Goal: Transaction & Acquisition: Purchase product/service

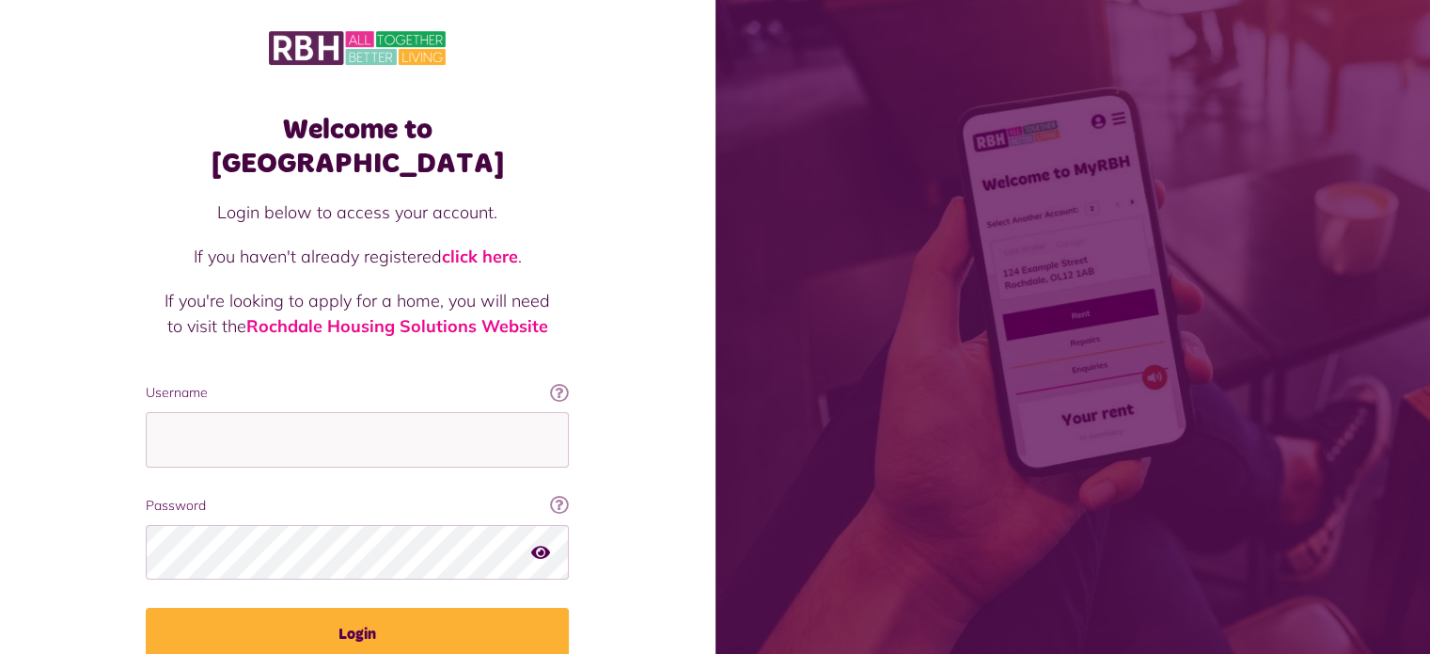
type input "**********"
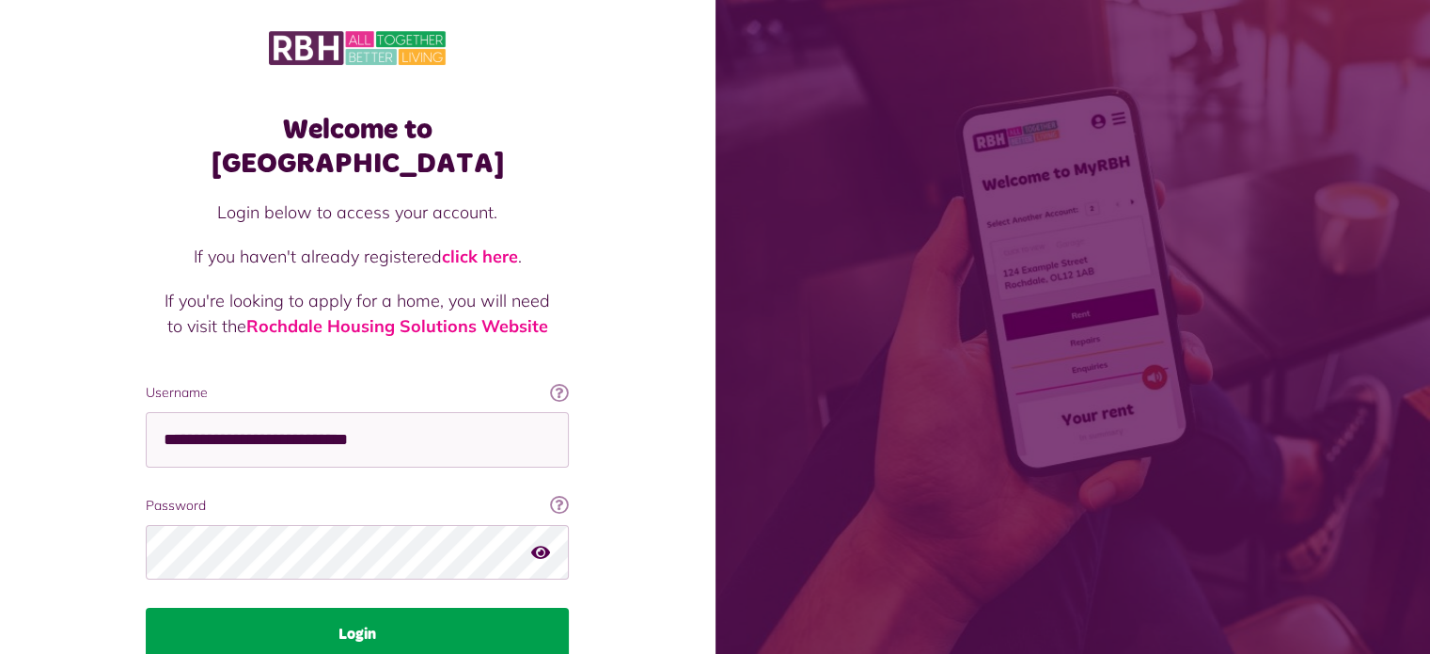
click at [347, 607] on button "Login" at bounding box center [357, 633] width 423 height 53
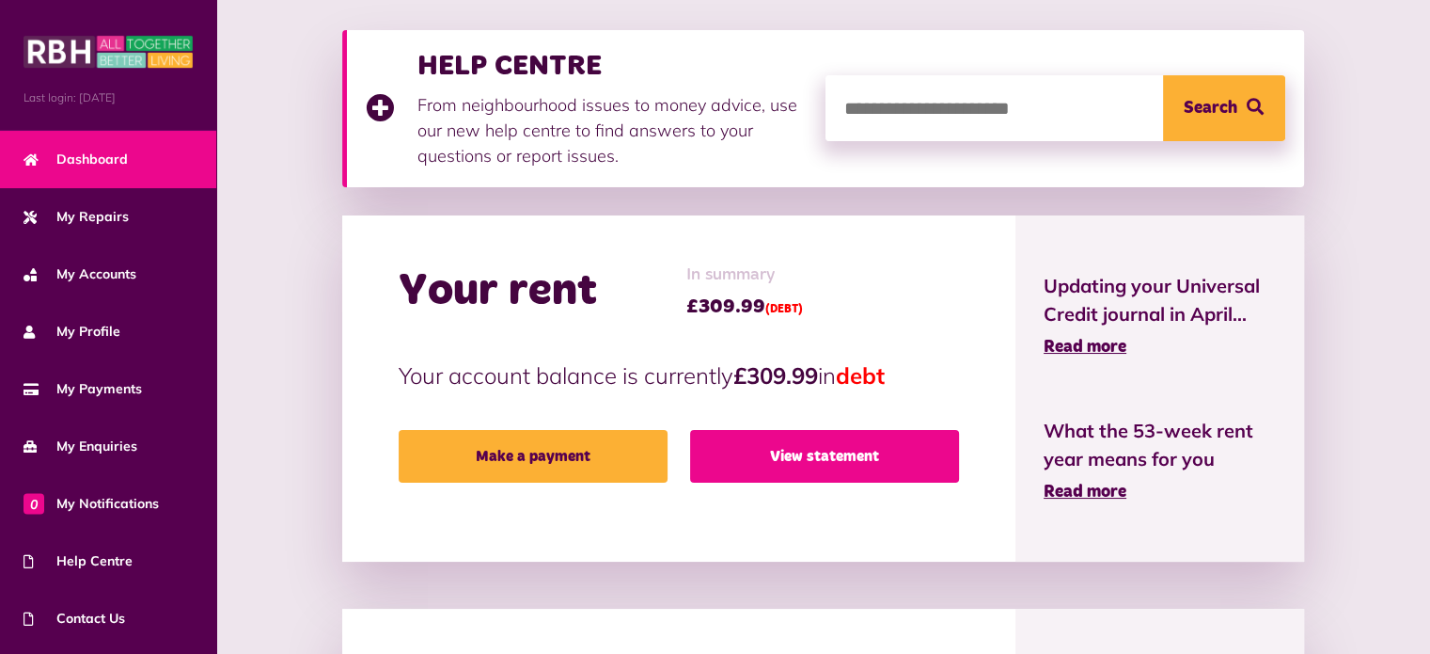
click at [831, 449] on link "View statement" at bounding box center [824, 456] width 269 height 53
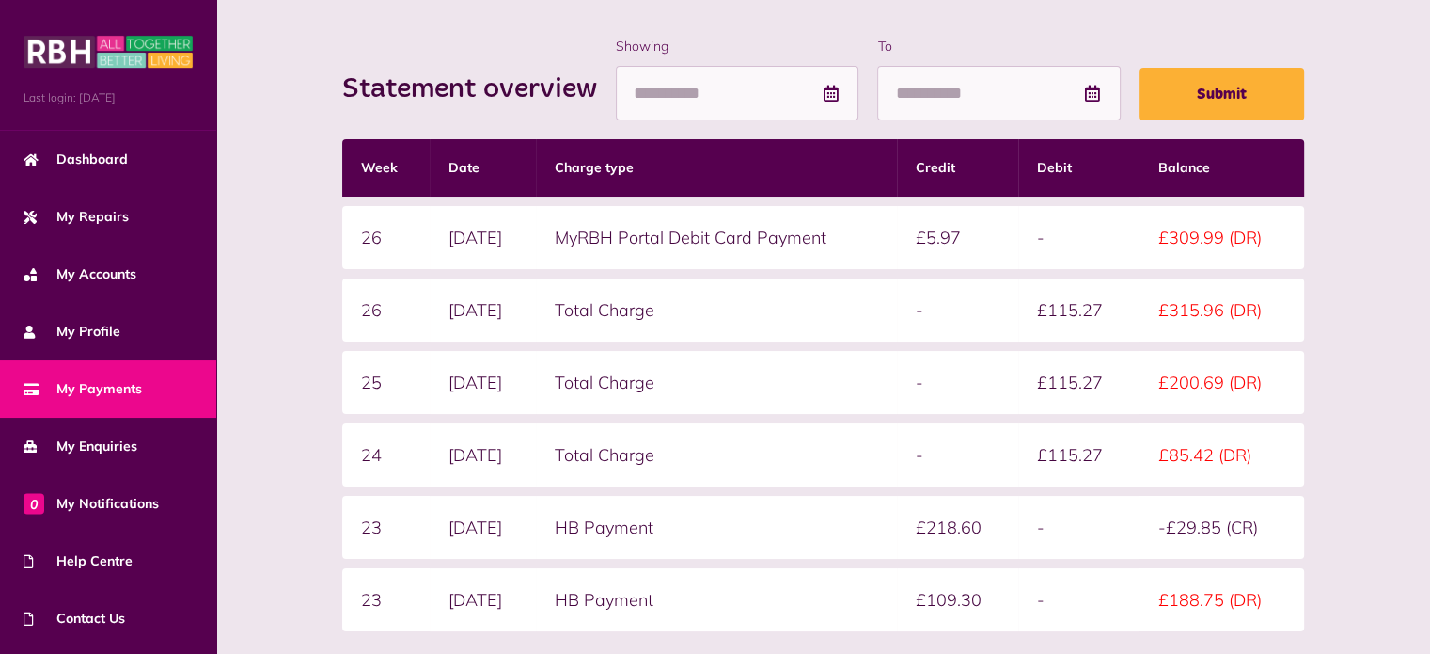
scroll to position [246, 0]
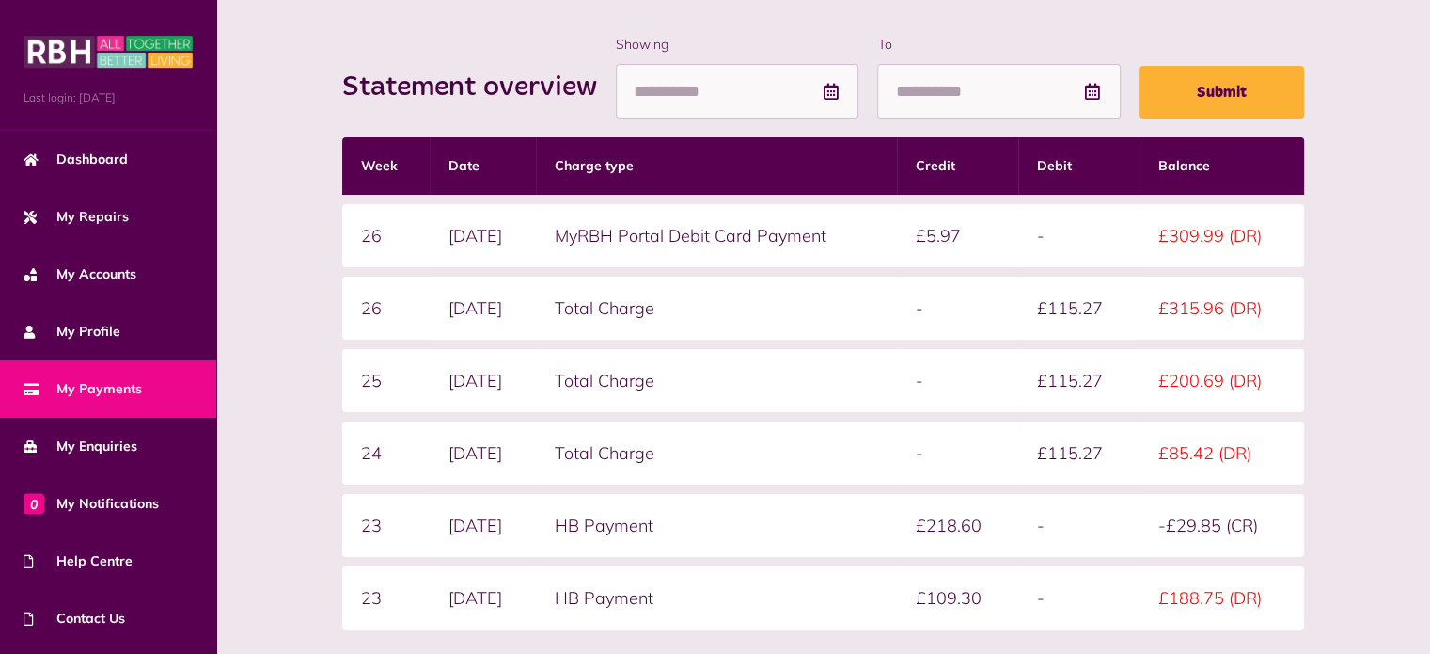
click at [262, 267] on div "Statement overview Showing To Submit Week Date Charge type Credit Debit Balance…" at bounding box center [823, 416] width 1176 height 762
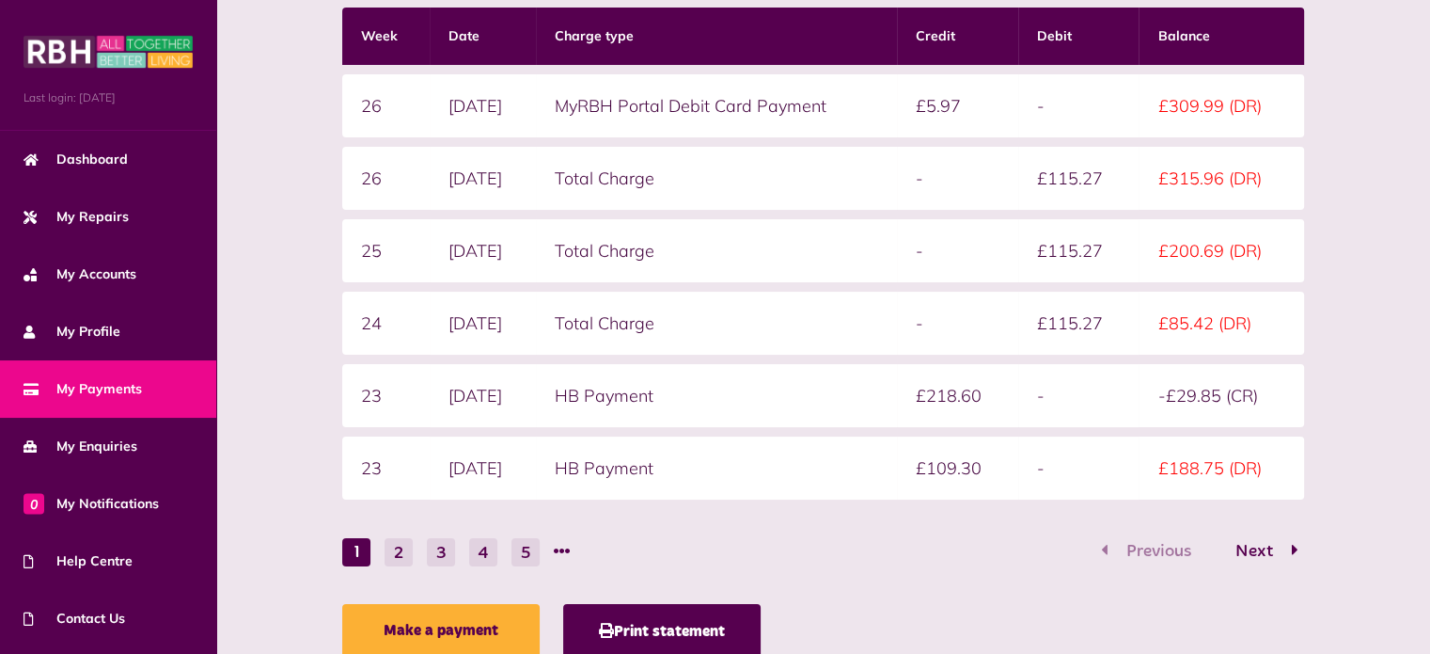
scroll to position [441, 0]
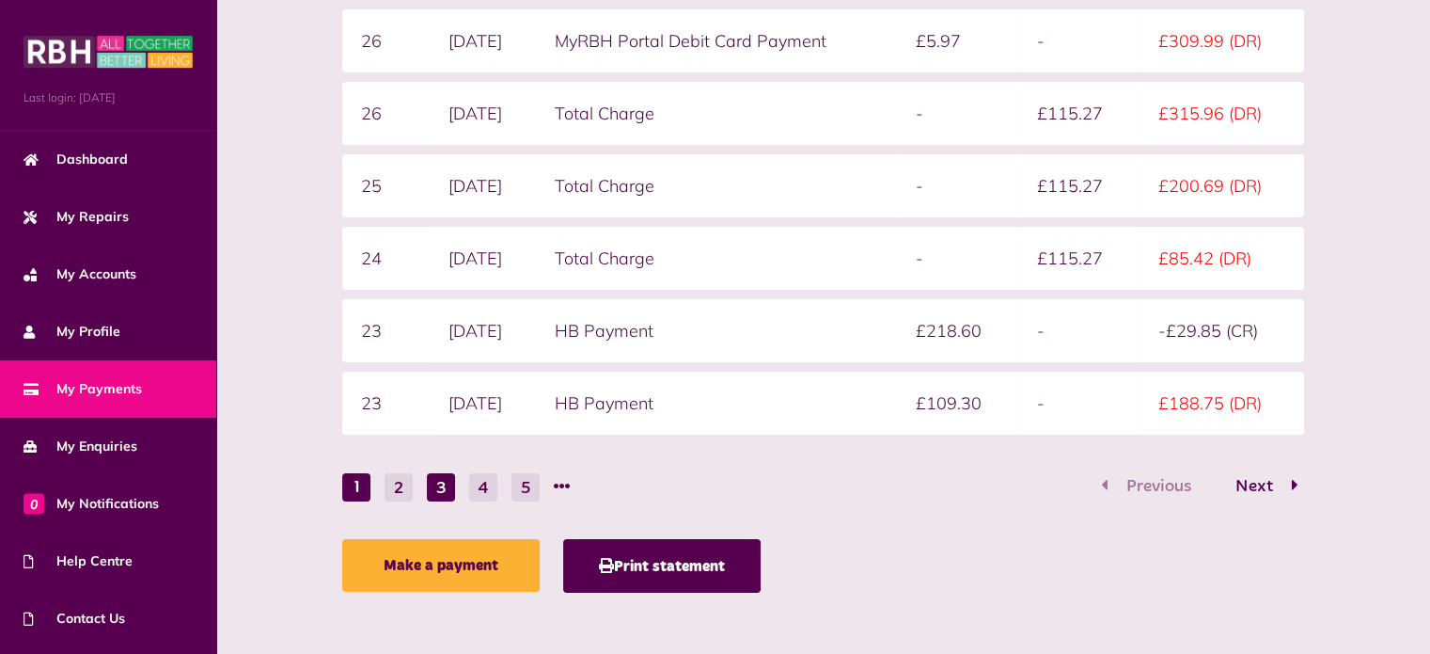
click at [444, 488] on button "3" at bounding box center [441, 487] width 28 height 28
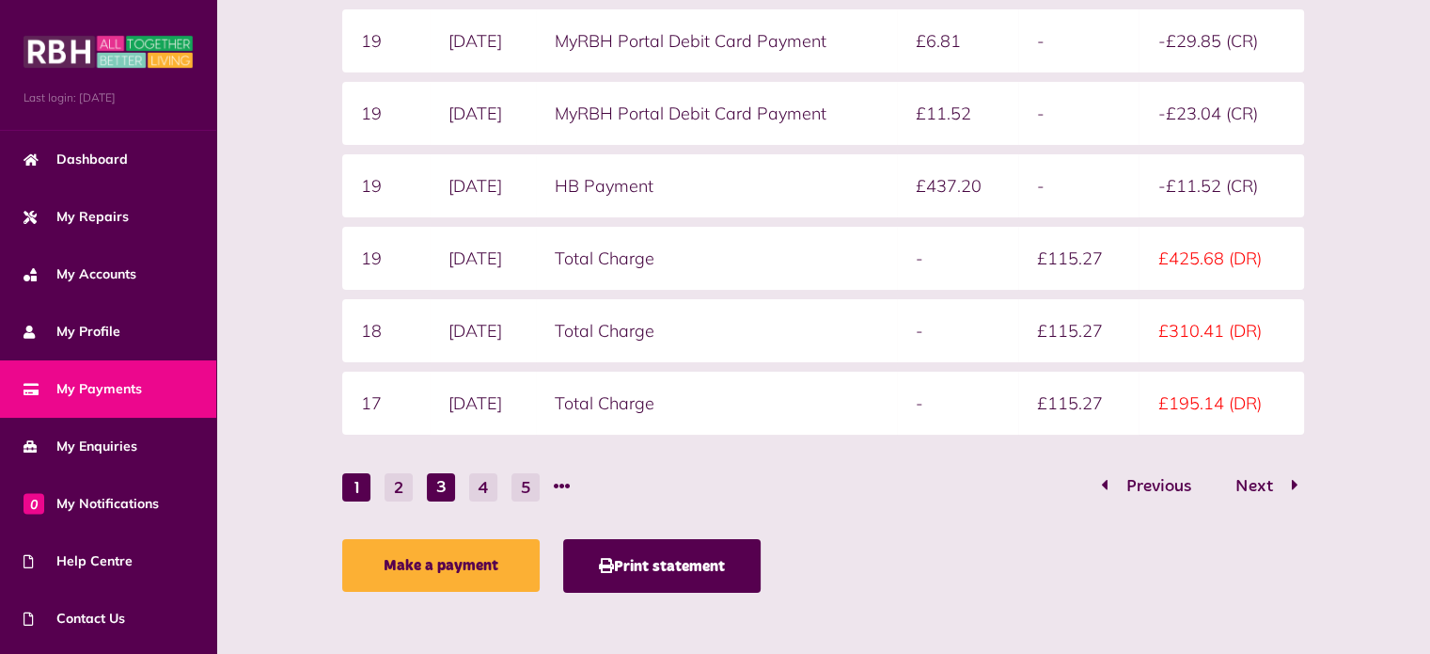
click at [354, 482] on button "1" at bounding box center [356, 487] width 28 height 28
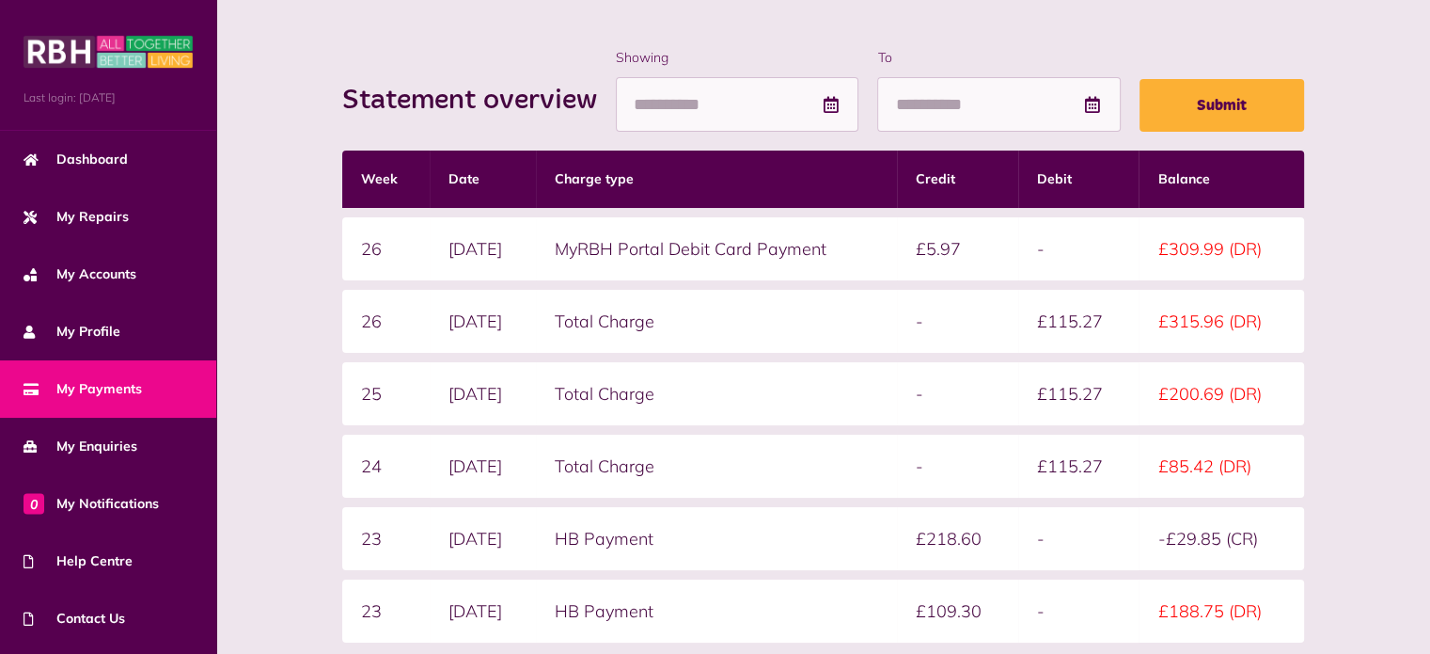
scroll to position [233, 0]
click at [425, 60] on div "Statement overview Showing To Submit" at bounding box center [822, 90] width 961 height 85
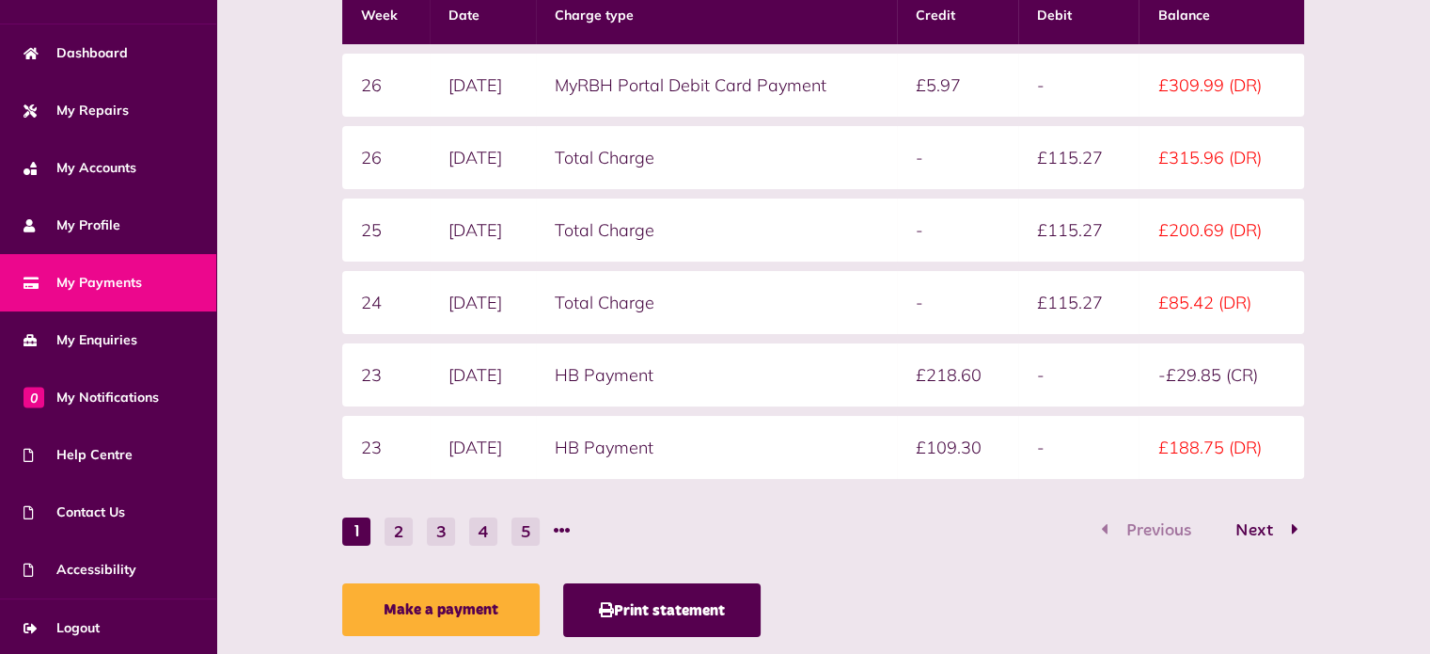
scroll to position [441, 0]
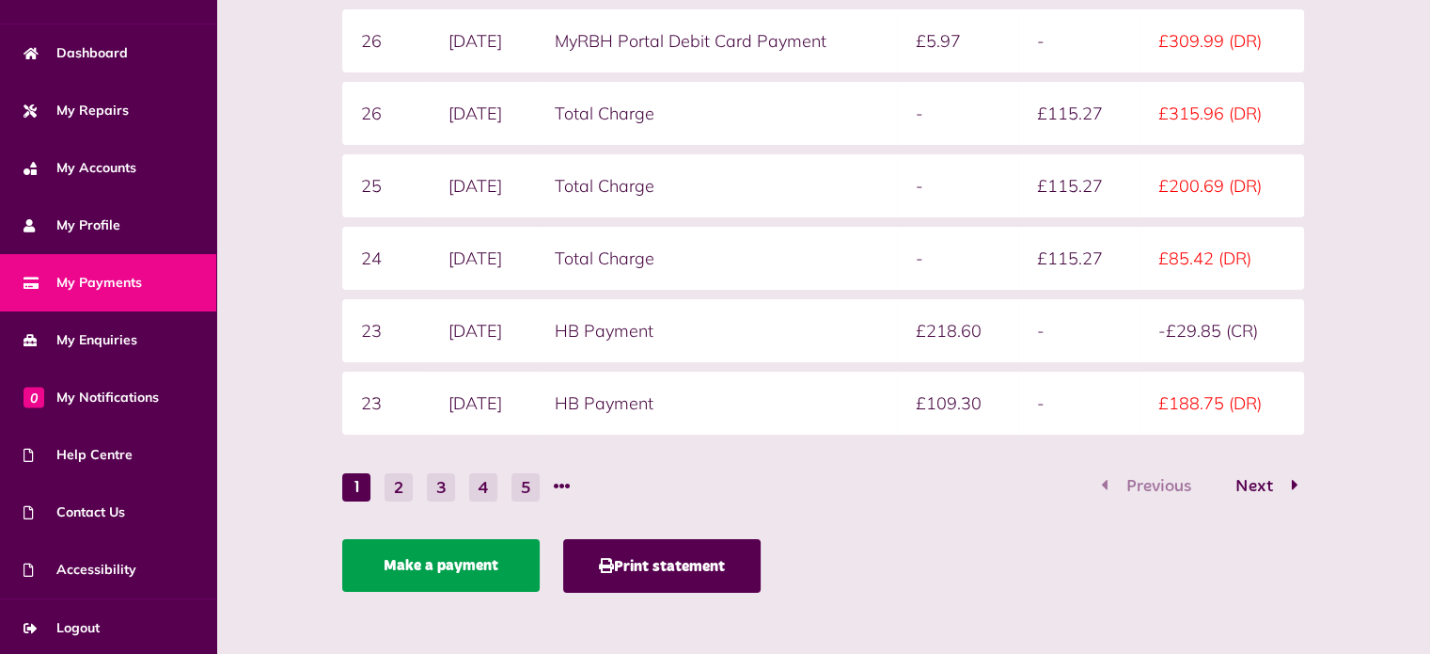
click at [417, 568] on link "Make a payment" at bounding box center [440, 565] width 197 height 53
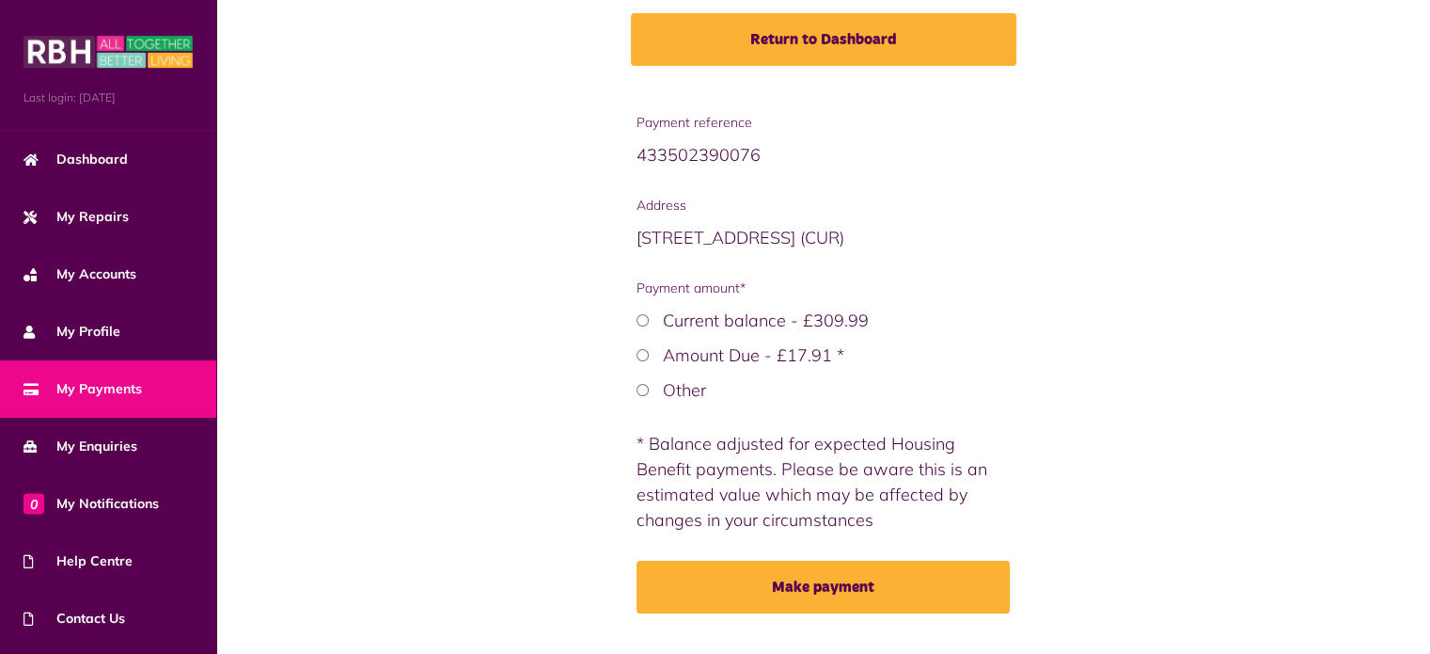
scroll to position [248, 0]
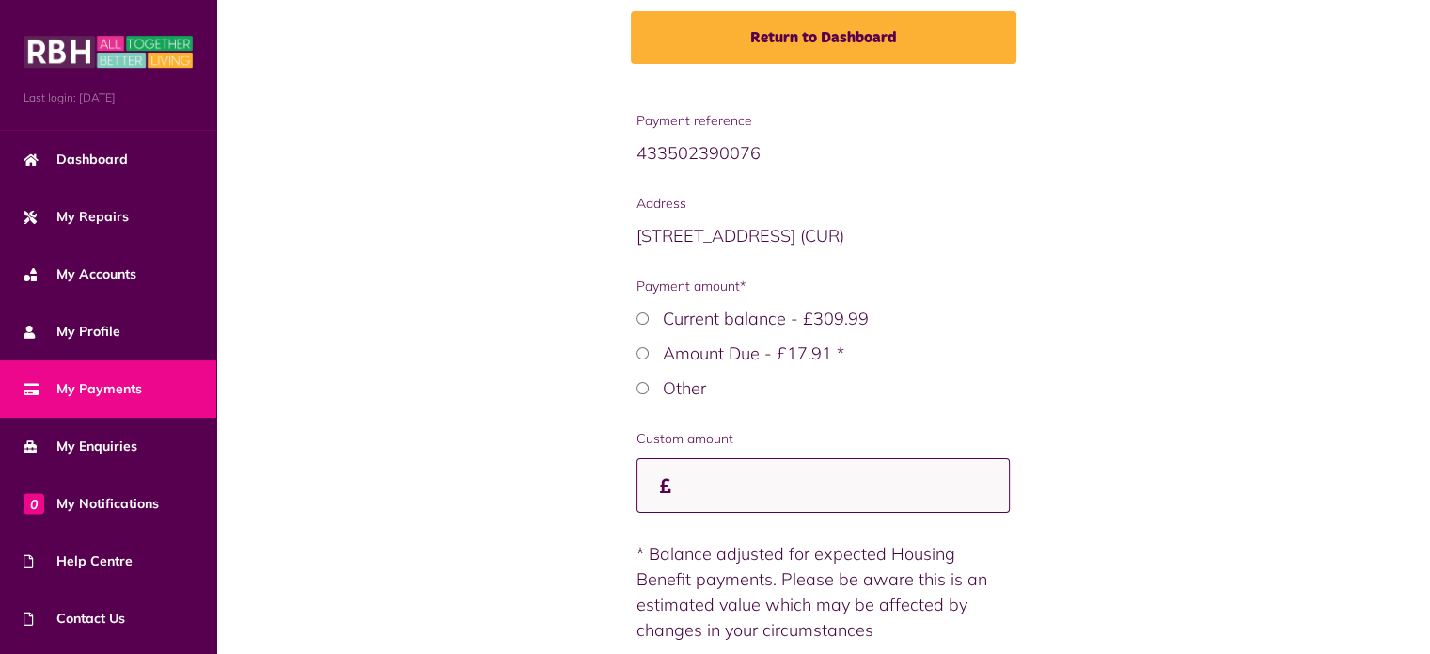
click at [723, 489] on input "Custom amount" at bounding box center [823, 485] width 373 height 55
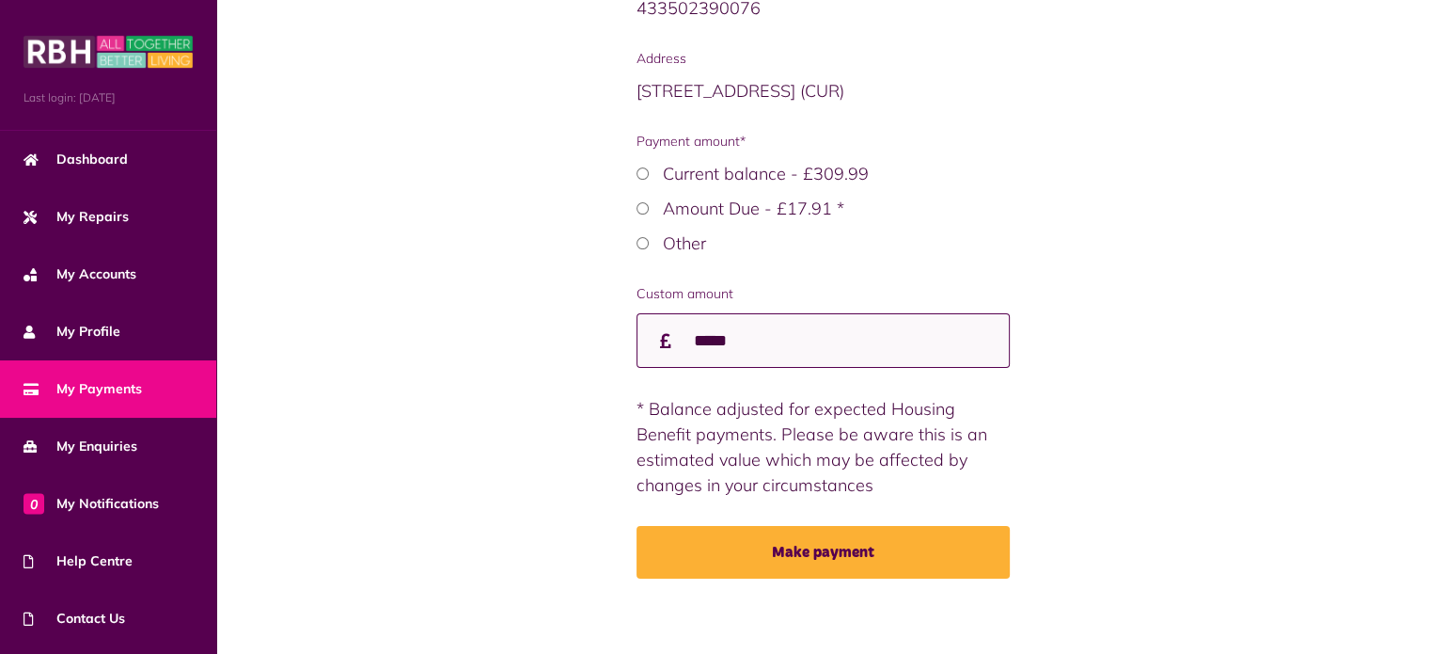
scroll to position [402, 0]
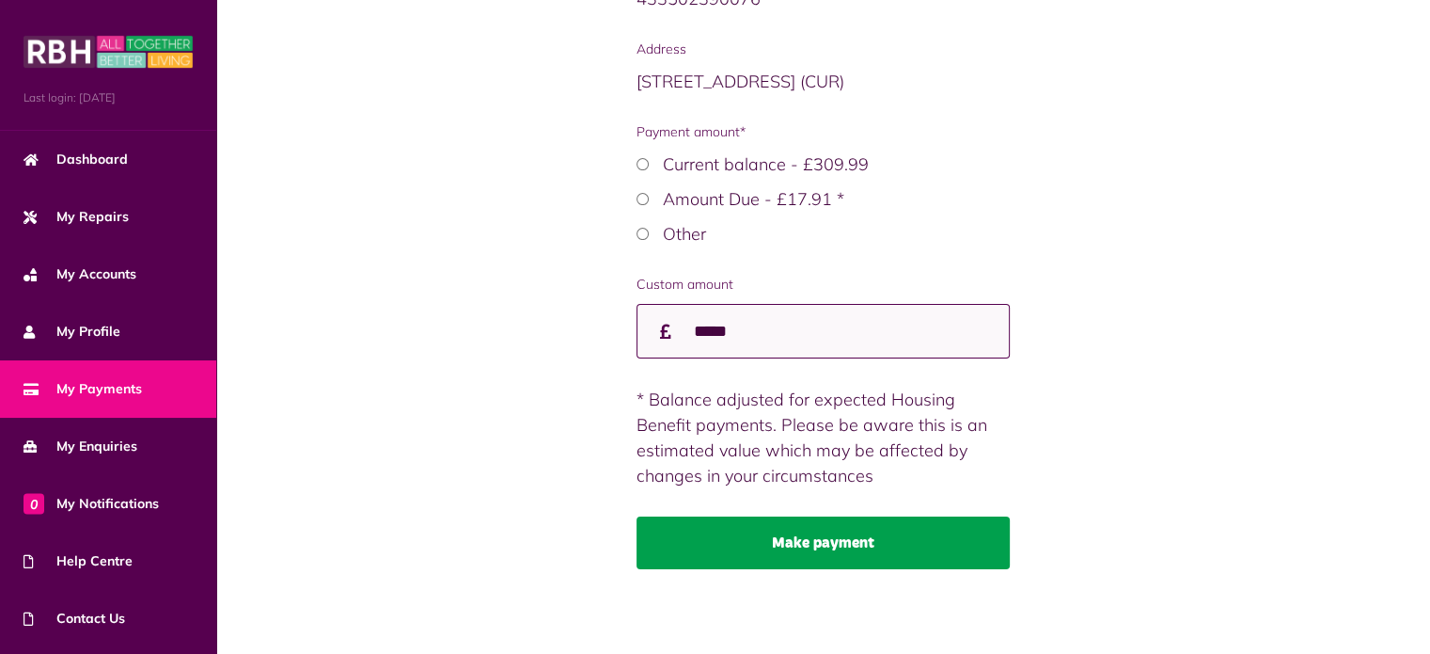
type input "*****"
click at [852, 546] on button "Make payment" at bounding box center [823, 542] width 373 height 53
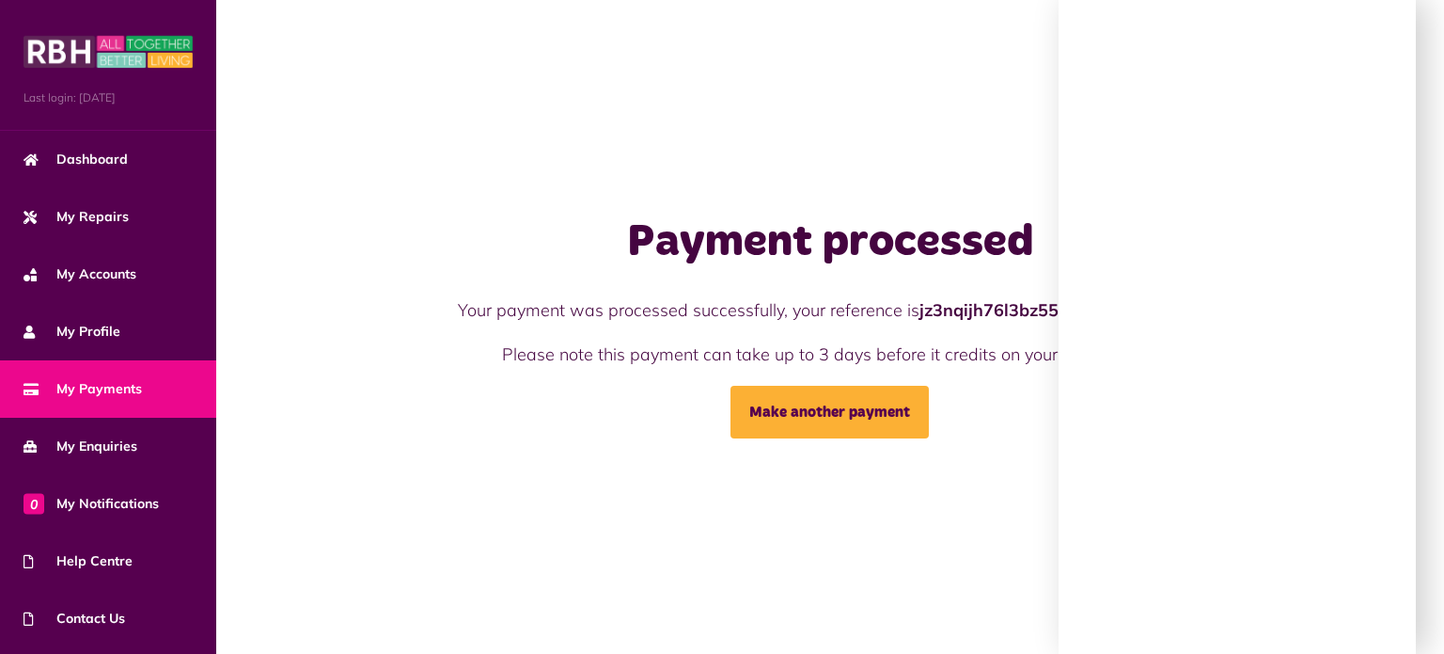
click at [1234, 507] on div at bounding box center [1237, 327] width 357 height 654
